Goal: Task Accomplishment & Management: Use online tool/utility

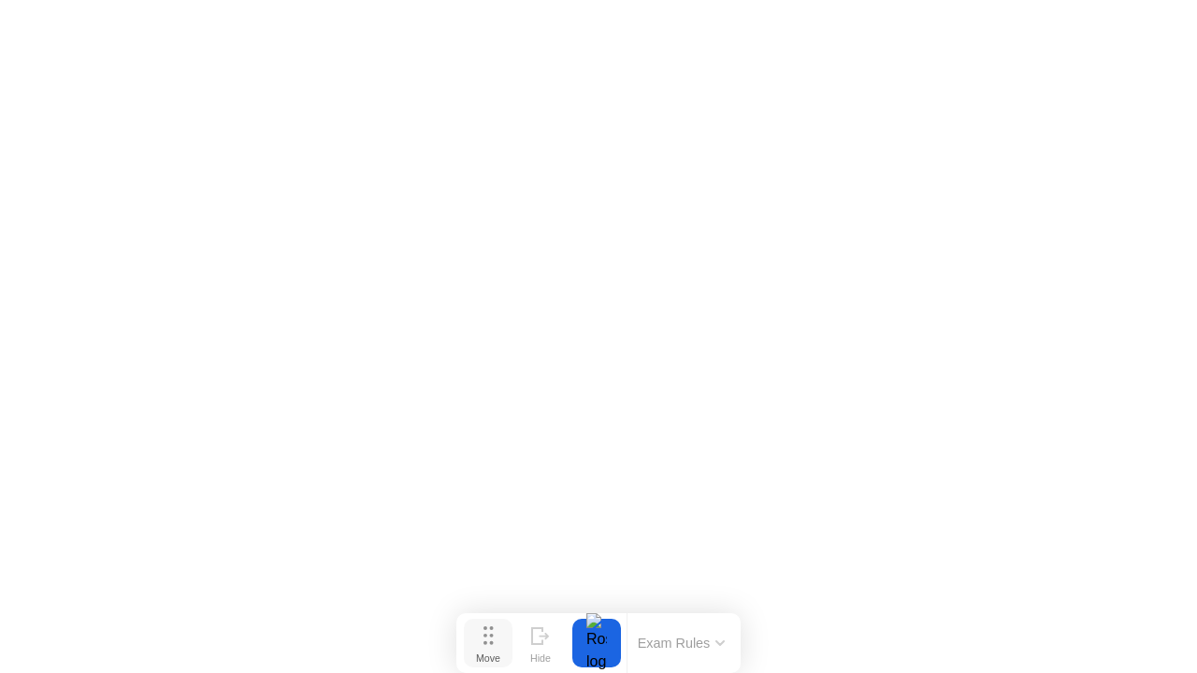
click at [477, 653] on div "Move" at bounding box center [488, 658] width 24 height 11
click at [15, 19] on button "End Proctoring Session" at bounding box center [7, 16] width 15 height 6
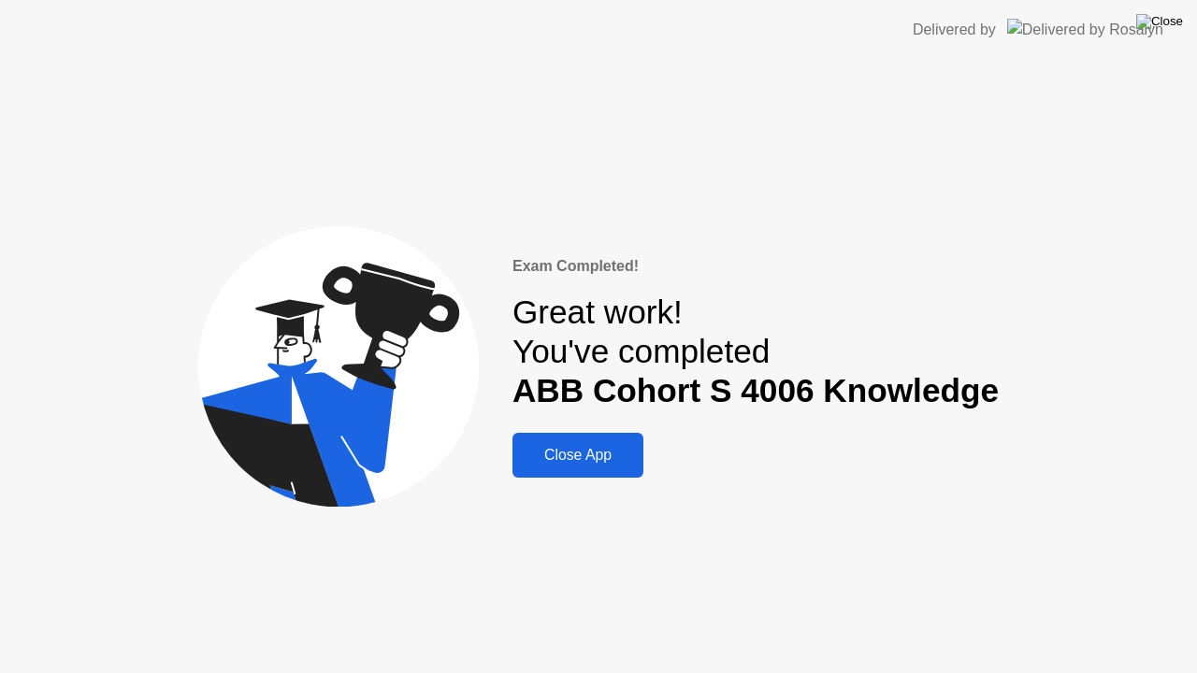
click at [1173, 22] on img at bounding box center [1160, 21] width 47 height 15
